Goal: Check status: Check status

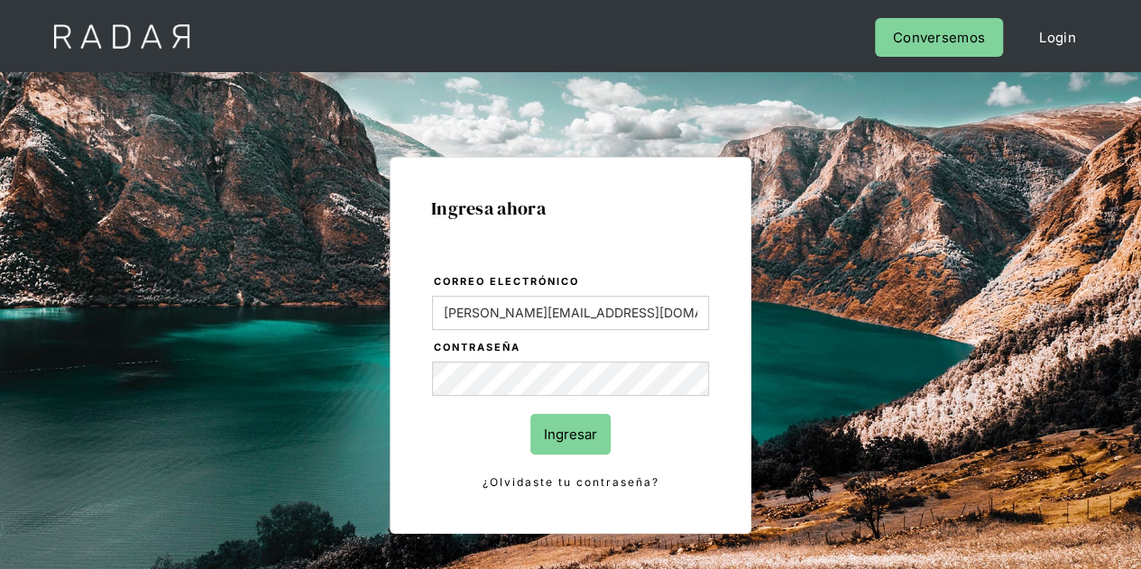
click at [597, 430] on input "Ingresar" at bounding box center [570, 434] width 80 height 41
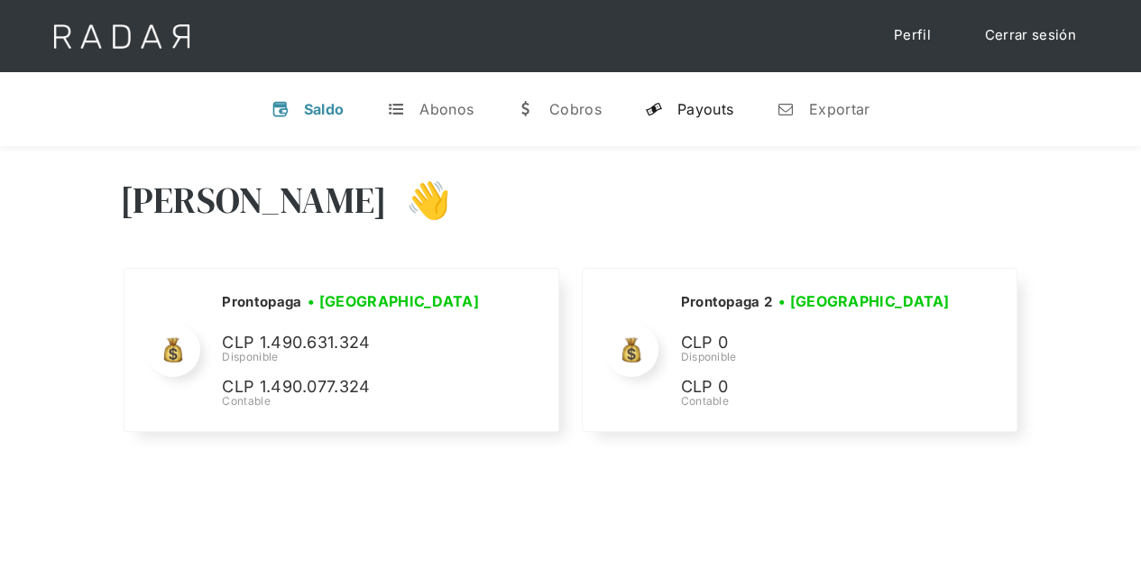
click at [723, 95] on link "y Payouts" at bounding box center [689, 109] width 117 height 47
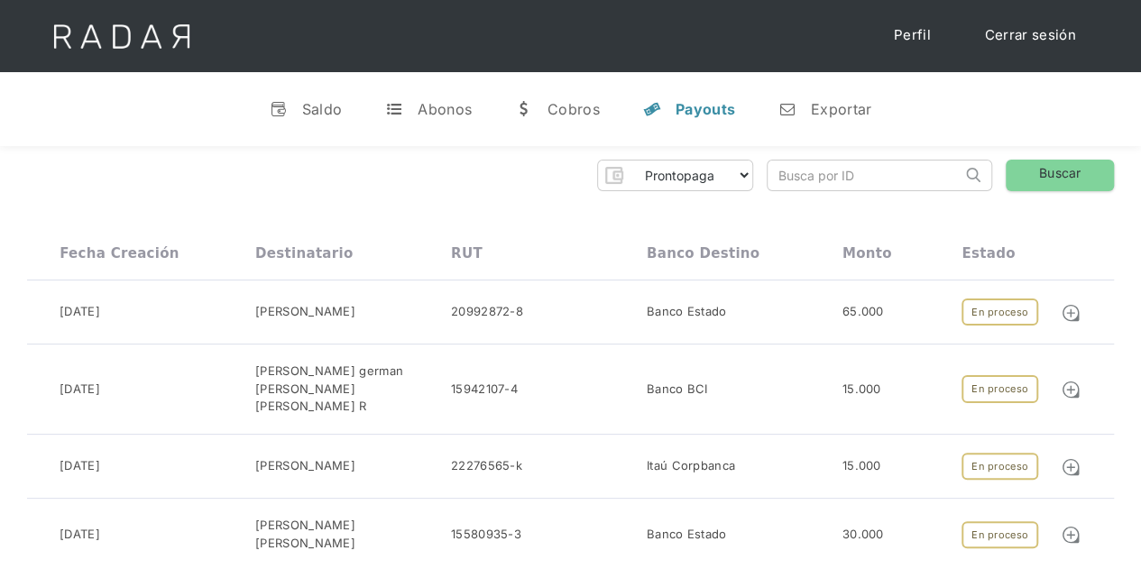
click at [794, 175] on input "search" at bounding box center [865, 176] width 194 height 30
paste input "e150459e-3d8a-4bb7-9902-00c04052d5e6"
type input "e150459e-3d8a-4bb7-9902-00c04052d5e6"
click at [1054, 179] on link "Buscar" at bounding box center [1060, 176] width 108 height 32
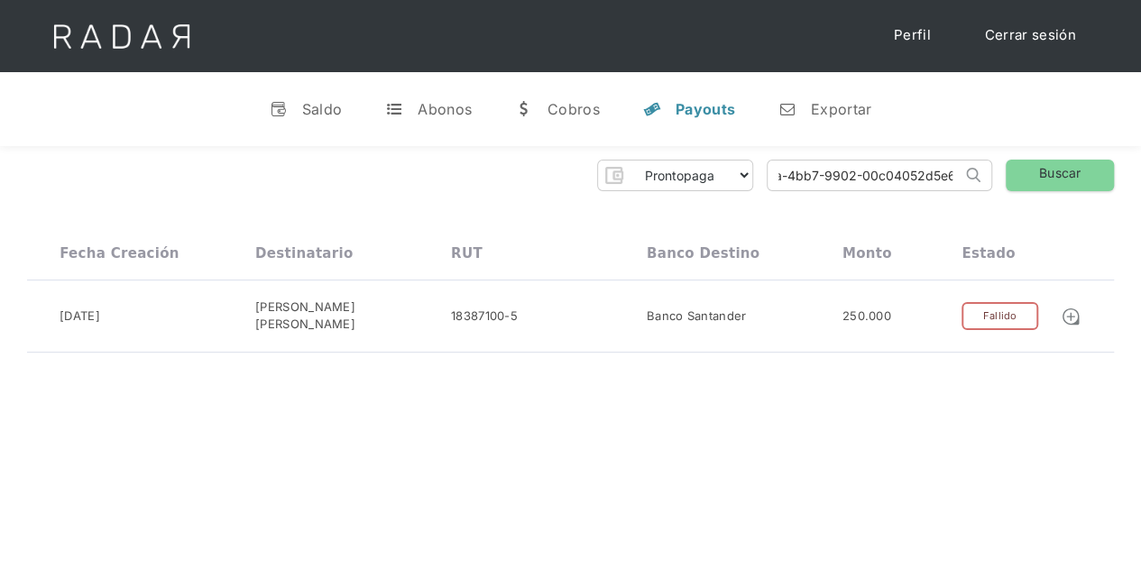
drag, startPoint x: 776, startPoint y: 180, endPoint x: 1119, endPoint y: 158, distance: 343.5
click at [1125, 176] on div "Prontopaga Prontopaga 2 Thank you! Your submission has been received! Oops! Som…" at bounding box center [570, 256] width 1141 height 220
paste input "9e215eaa-f6d4-4519-9dce-8a31eef98abb"
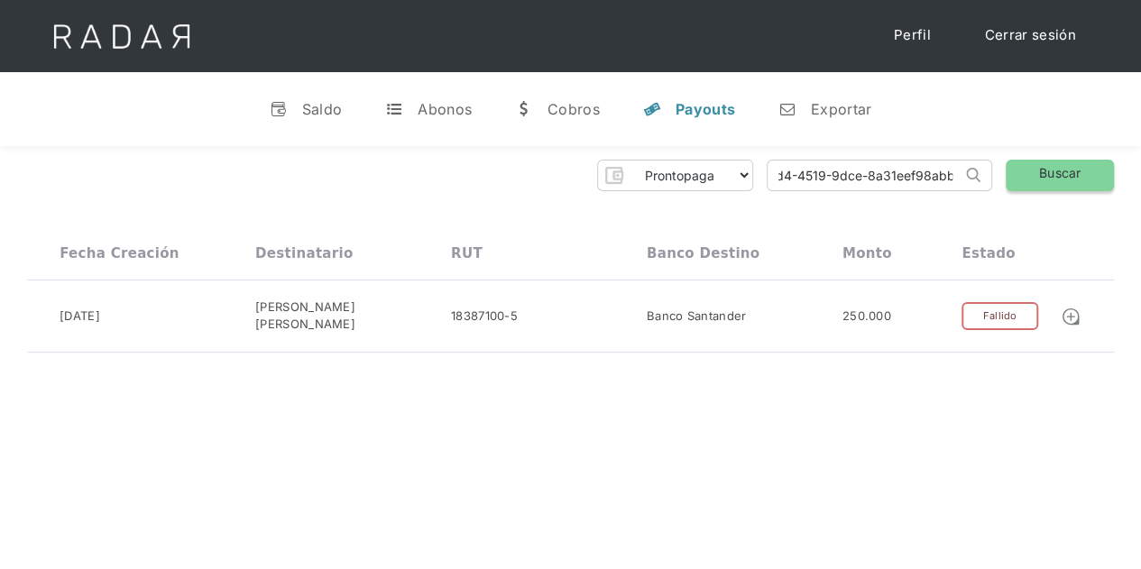
type input "9e215eaa-f6d4-4519-9dce-8a31eef98abb"
click at [1043, 165] on link "Buscar" at bounding box center [1060, 176] width 108 height 32
